Goal: Task Accomplishment & Management: Manage account settings

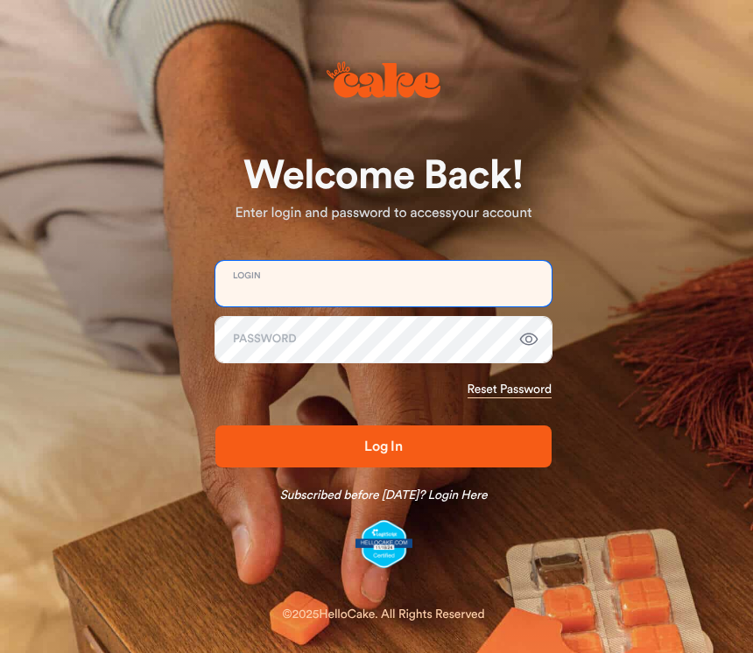
click at [259, 269] on input "email" at bounding box center [383, 284] width 336 height 46
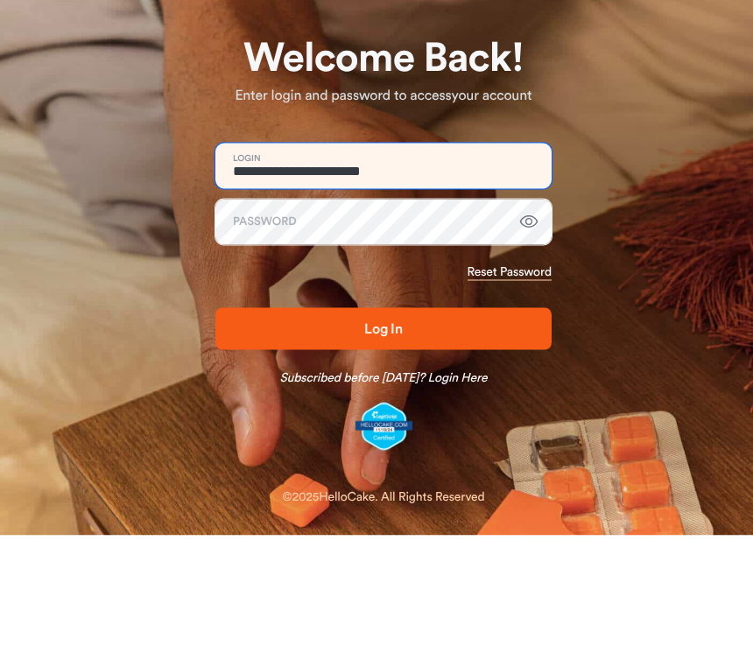
type input "**********"
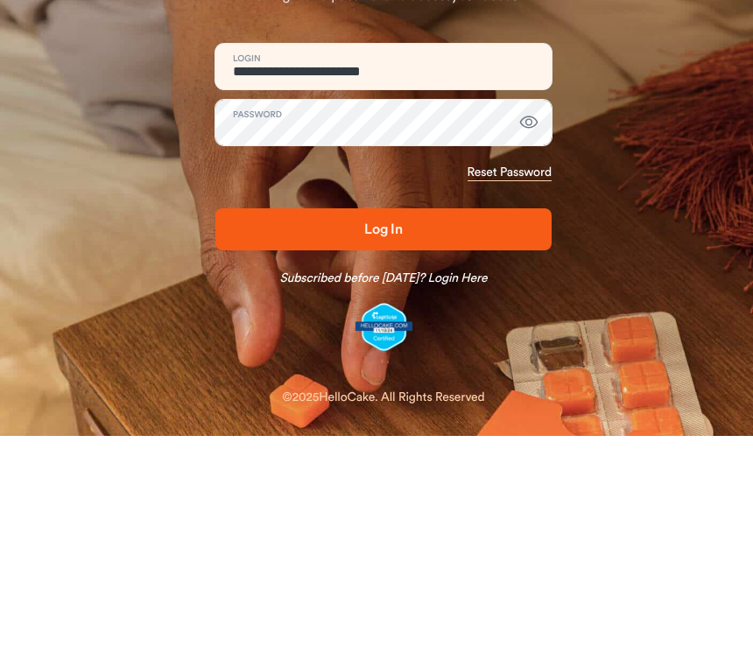
click at [389, 440] on span "Log In" at bounding box center [383, 447] width 39 height 14
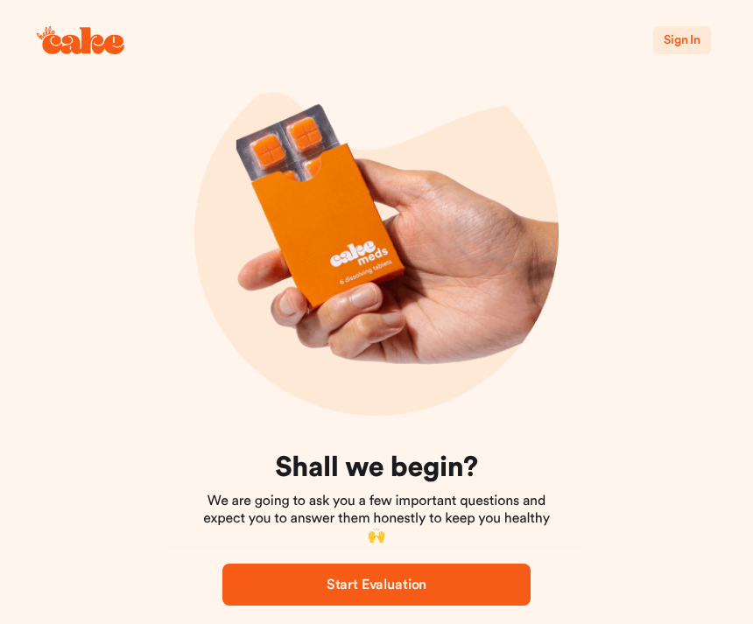
scroll to position [69, 0]
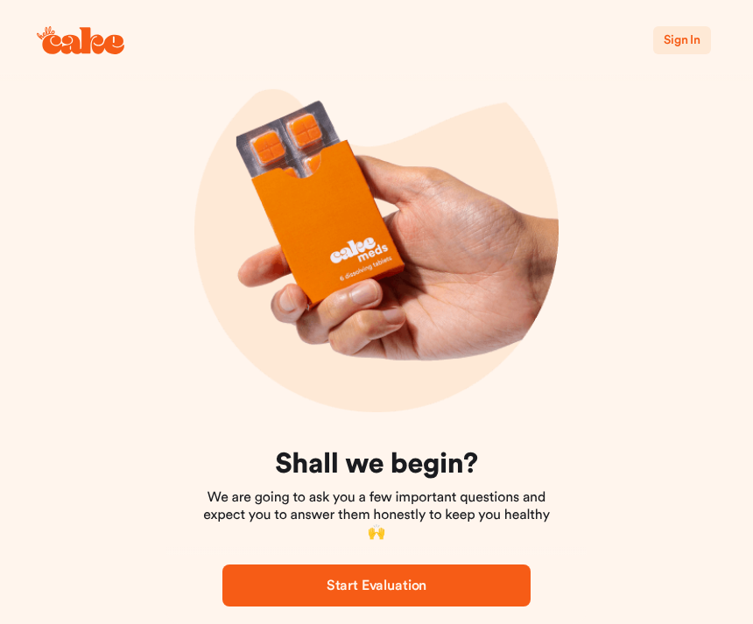
click at [680, 34] on span "Sign In" at bounding box center [682, 40] width 37 height 12
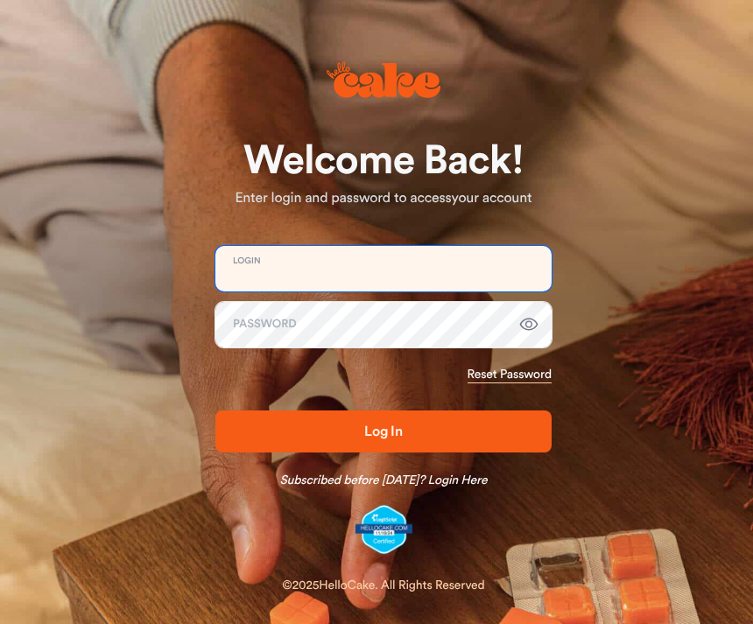
click at [262, 292] on input "email" at bounding box center [383, 269] width 336 height 46
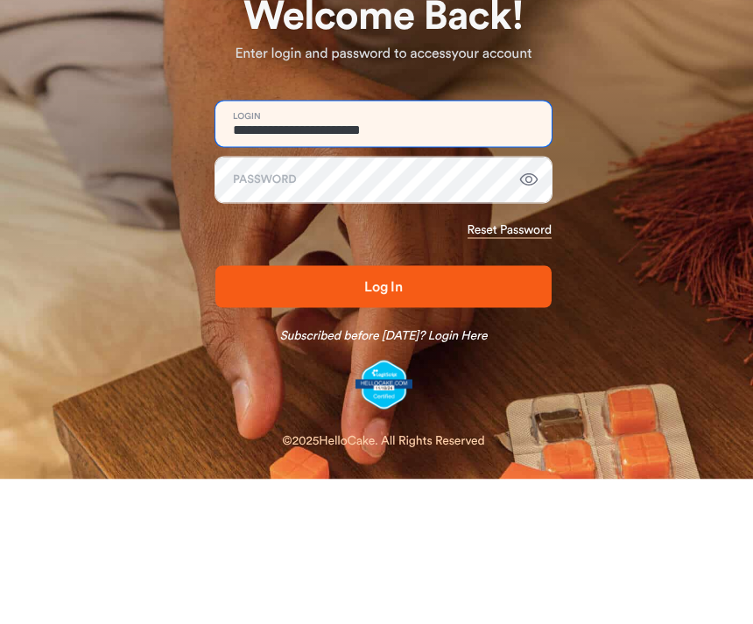
type input "**********"
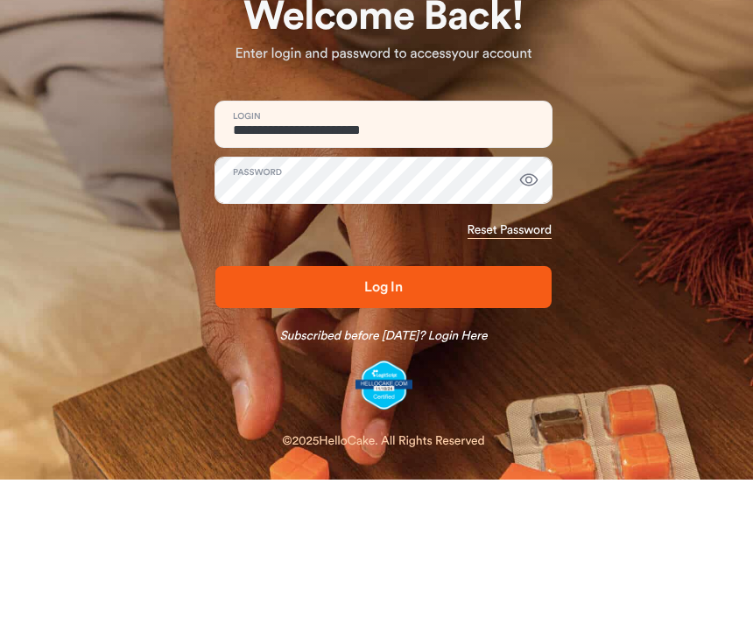
click at [540, 307] on button "button" at bounding box center [528, 324] width 35 height 35
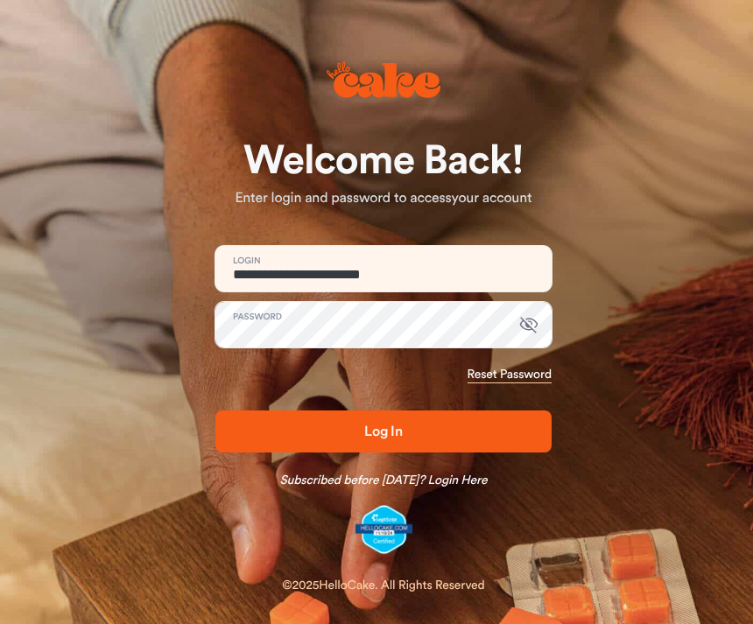
click at [371, 437] on span "Log In" at bounding box center [383, 432] width 39 height 14
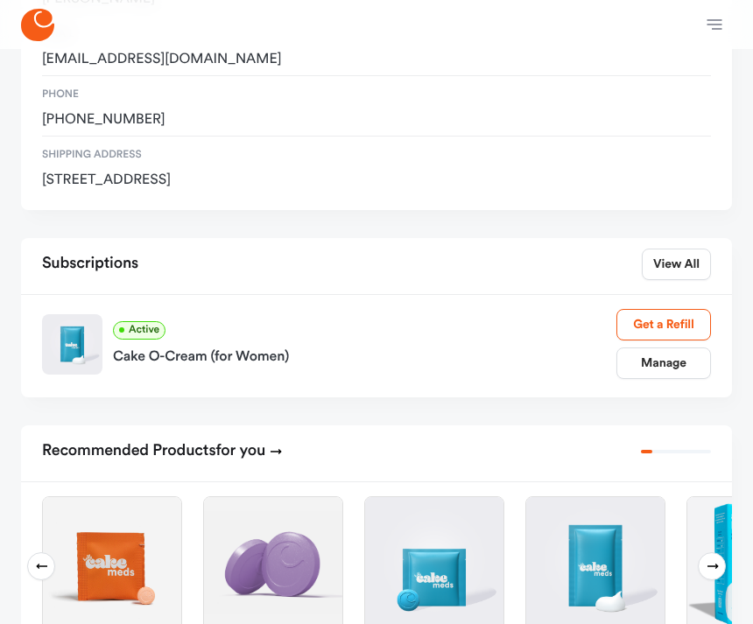
scroll to position [250, 0]
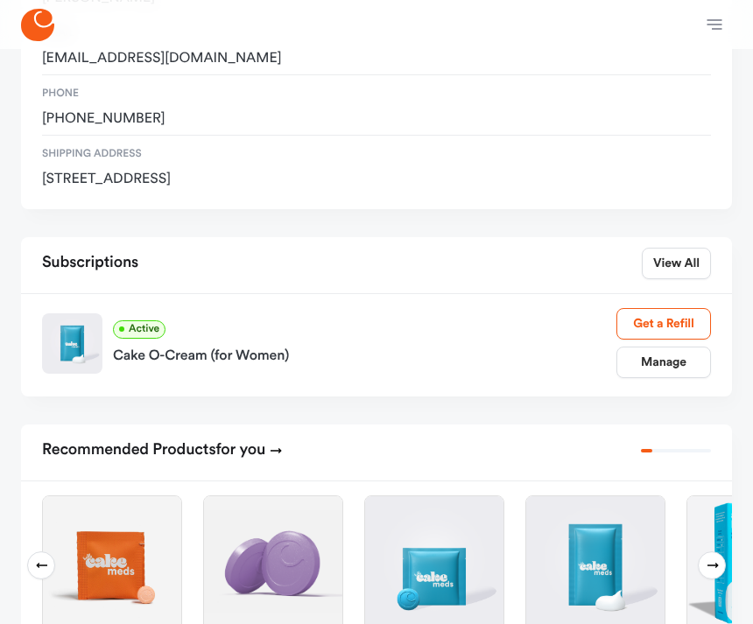
click at [670, 362] on link "Manage" at bounding box center [663, 363] width 95 height 32
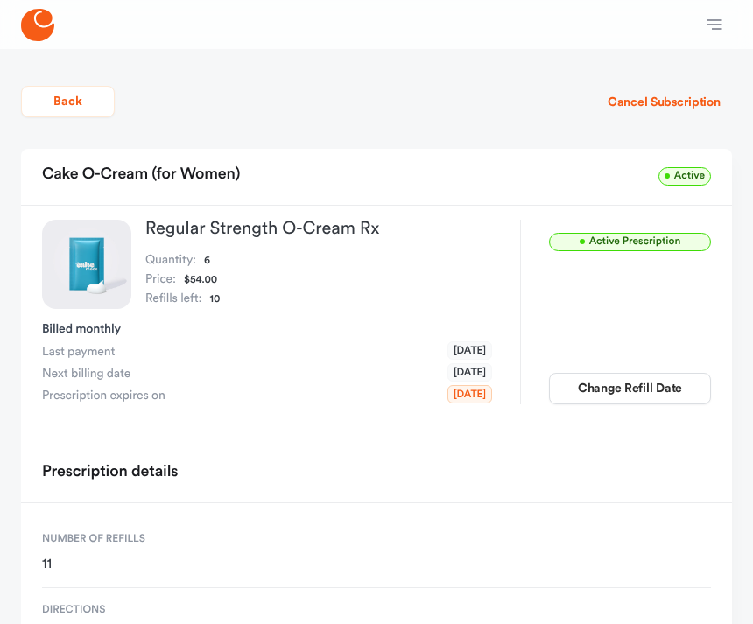
click at [630, 384] on button "Change Refill Date" at bounding box center [630, 389] width 162 height 32
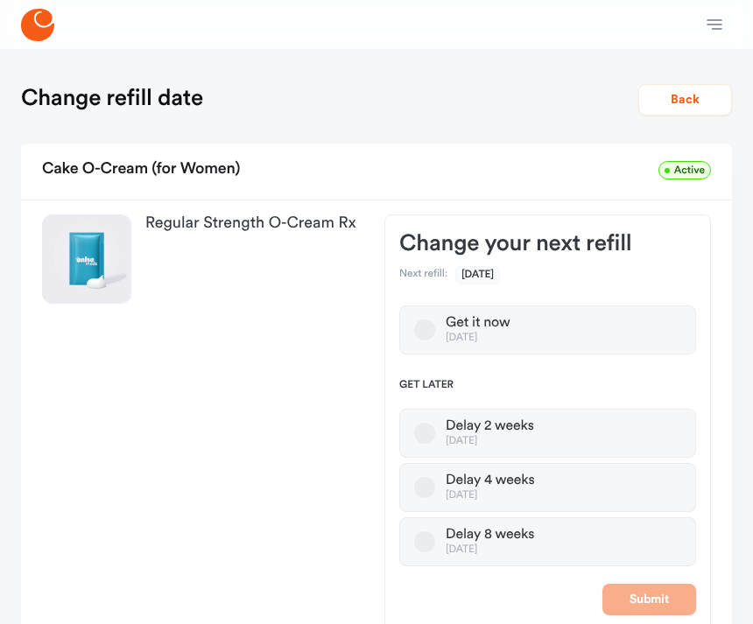
click at [432, 544] on button "Delay 8 weeks Jan 04, 2026" at bounding box center [424, 542] width 21 height 21
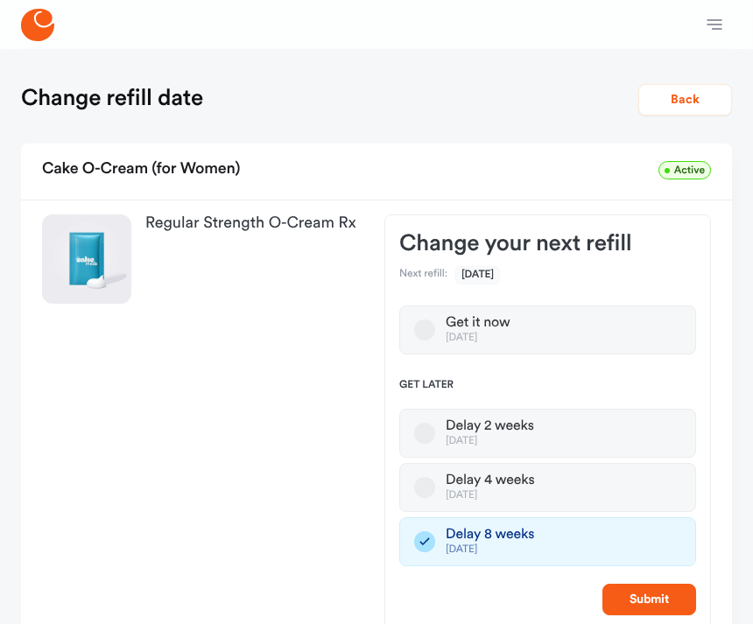
click at [654, 599] on button "Submit" at bounding box center [649, 600] width 94 height 32
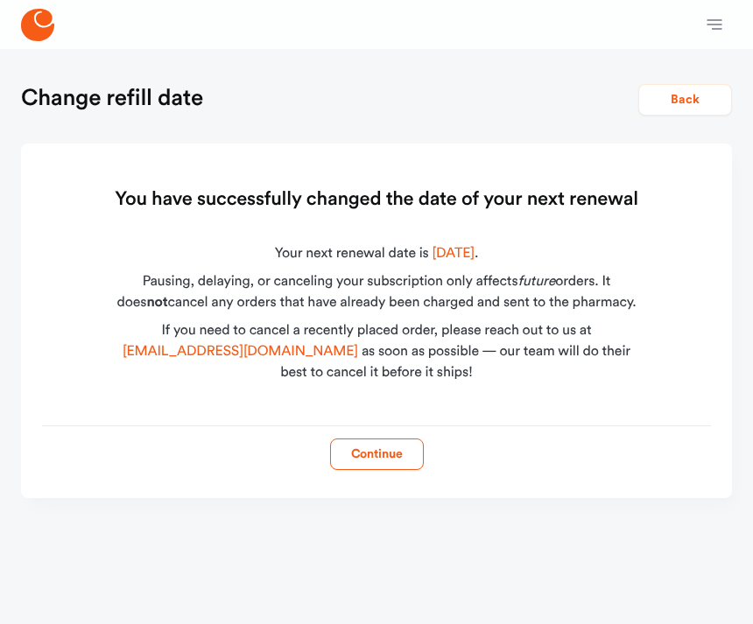
click at [691, 88] on button "Back" at bounding box center [685, 100] width 94 height 32
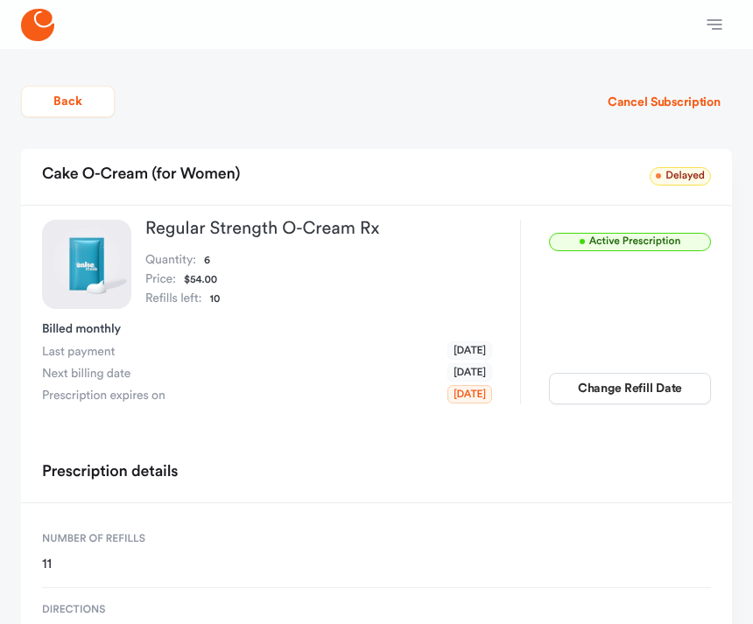
click at [710, 24] on icon "button" at bounding box center [714, 24] width 21 height 21
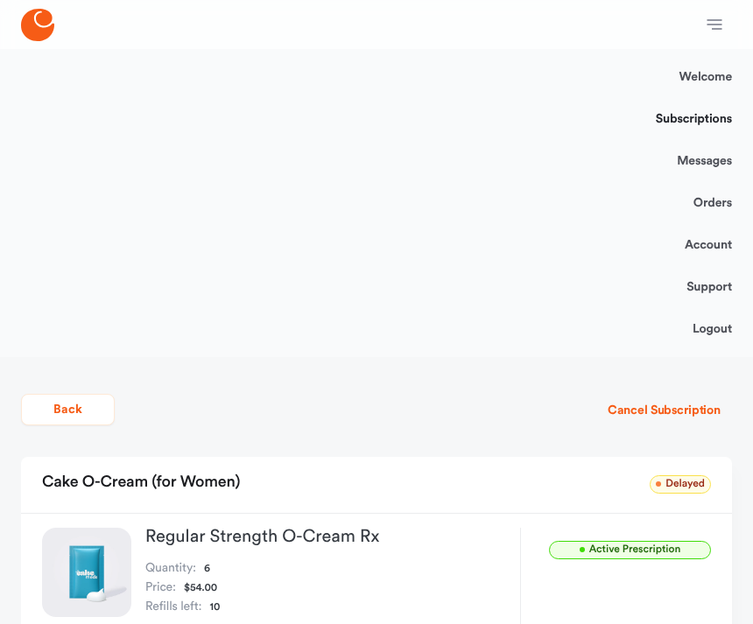
click at [715, 338] on link "Logout" at bounding box center [712, 329] width 39 height 42
